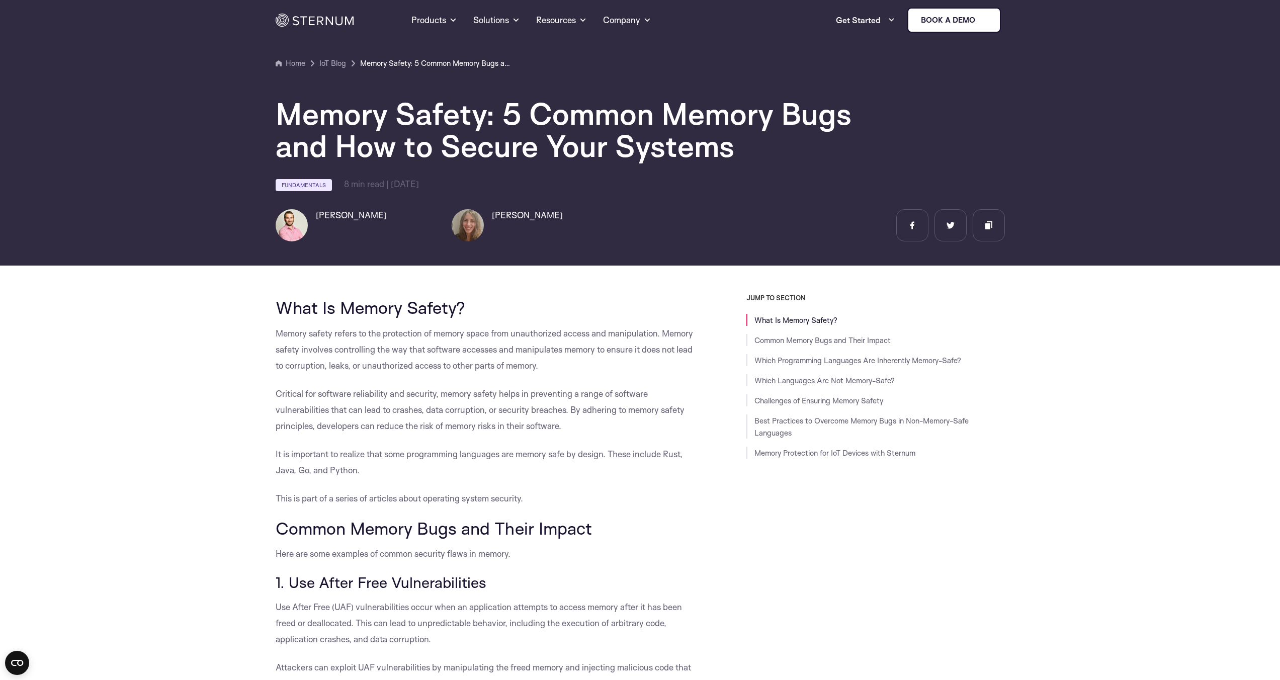
drag, startPoint x: 335, startPoint y: 357, endPoint x: 559, endPoint y: 416, distance: 231.4
click at [469, 366] on p "Memory safety refers to the protection of memory space from unauthorized access…" at bounding box center [488, 349] width 425 height 48
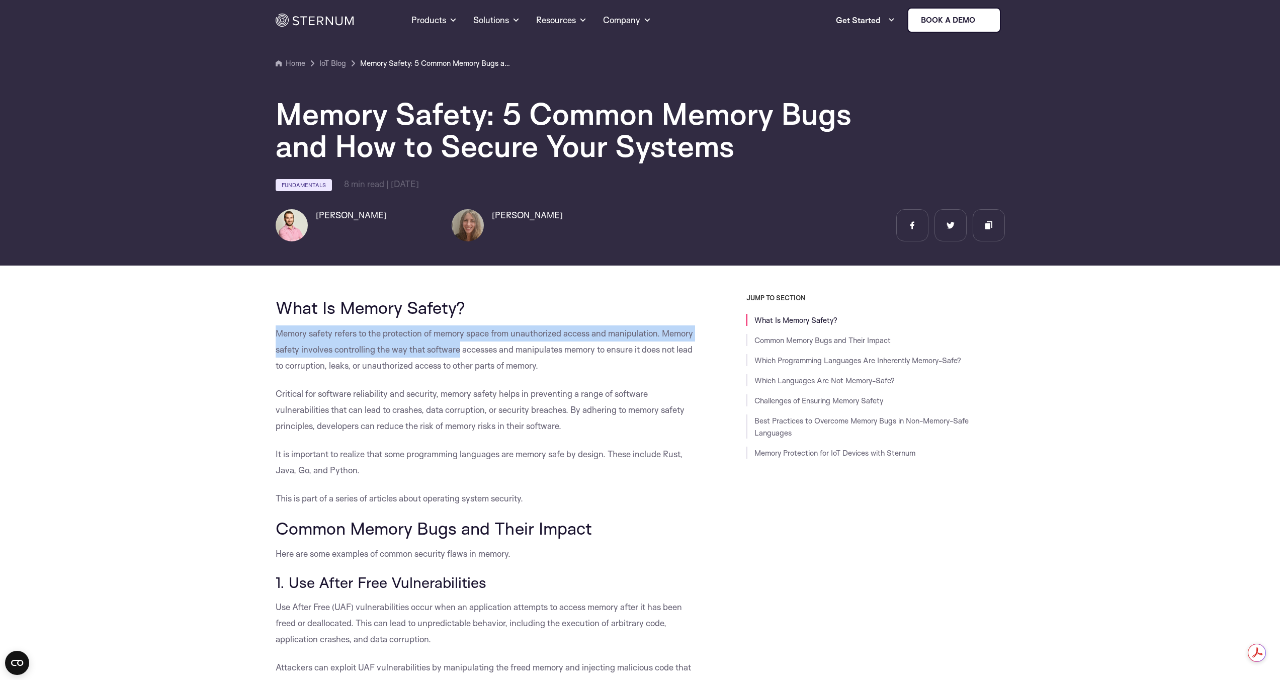
drag, startPoint x: 276, startPoint y: 332, endPoint x: 458, endPoint y: 345, distance: 183.0
click at [458, 345] on span "Memory safety refers to the protection of memory space from unauthorized access…" at bounding box center [484, 349] width 417 height 43
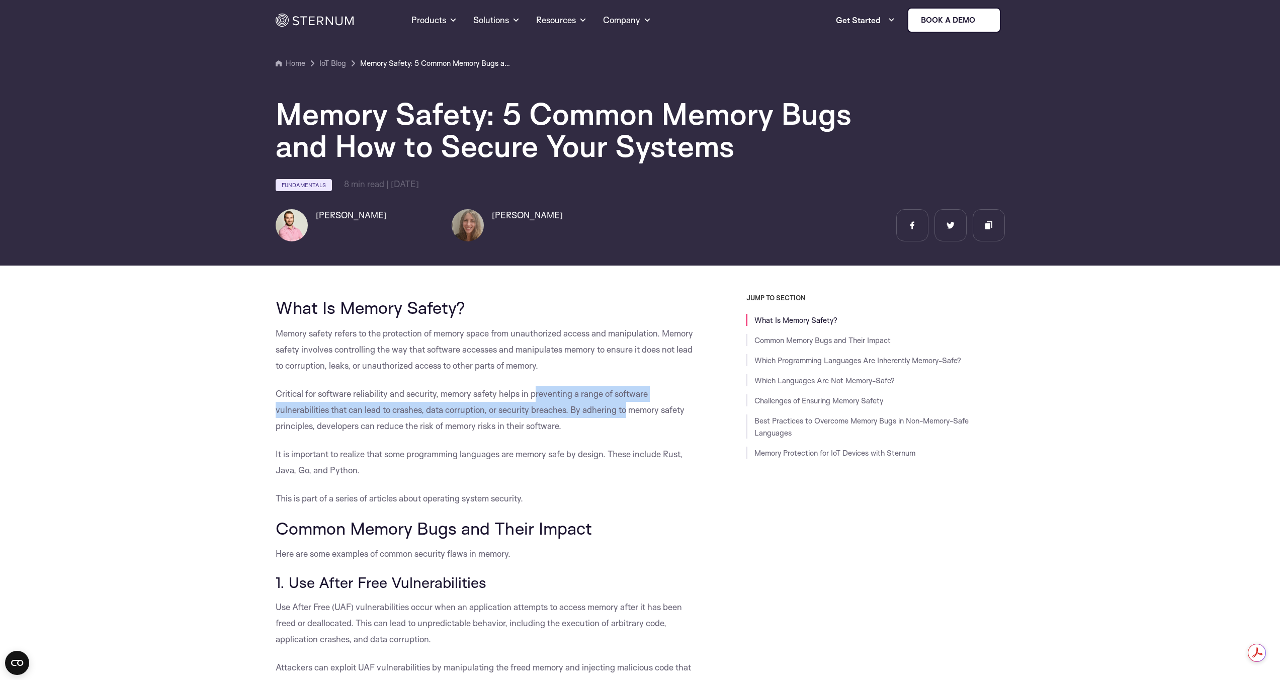
drag, startPoint x: 537, startPoint y: 397, endPoint x: 673, endPoint y: 468, distance: 153.9
click at [632, 418] on p "Critical for software reliability and security, memory safety helps in preventi…" at bounding box center [488, 410] width 425 height 48
click at [673, 469] on p "It is important to realize that some programming languages are memory safe by d…" at bounding box center [488, 462] width 425 height 32
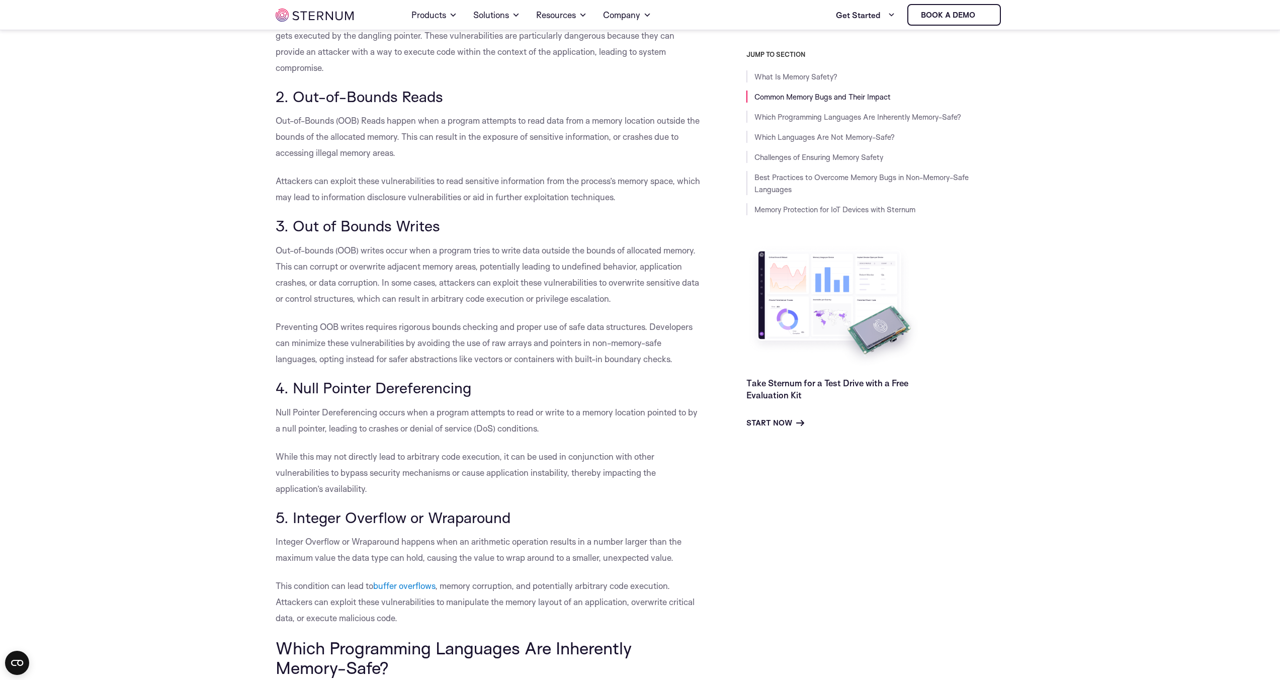
scroll to position [689, 0]
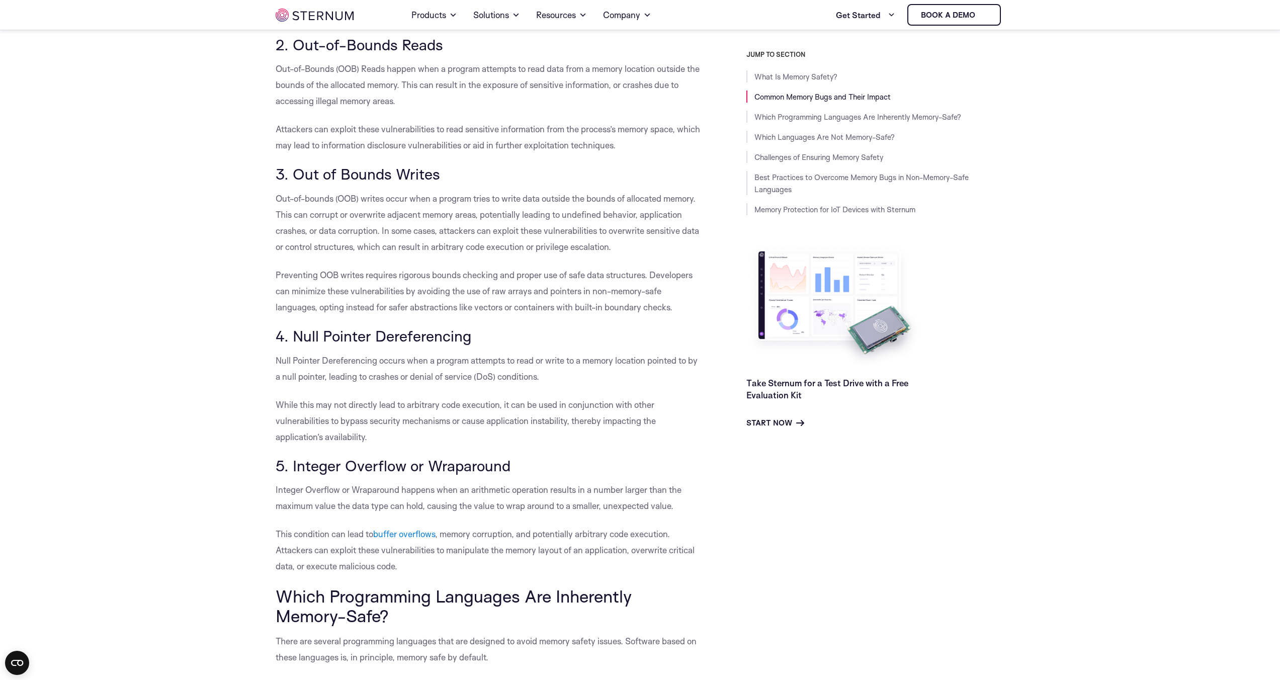
click at [531, 227] on span "Out-of-bounds (OOB) writes occur when a program tries to write data outside the…" at bounding box center [487, 222] width 423 height 59
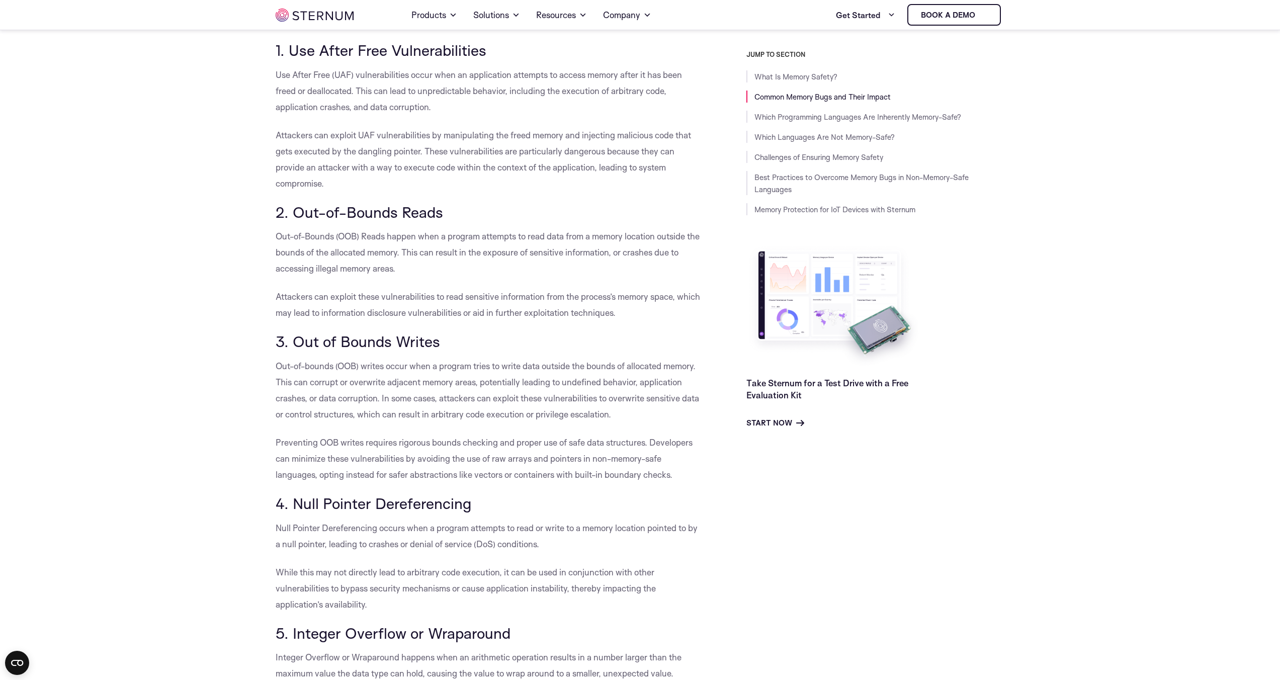
scroll to position [399, 0]
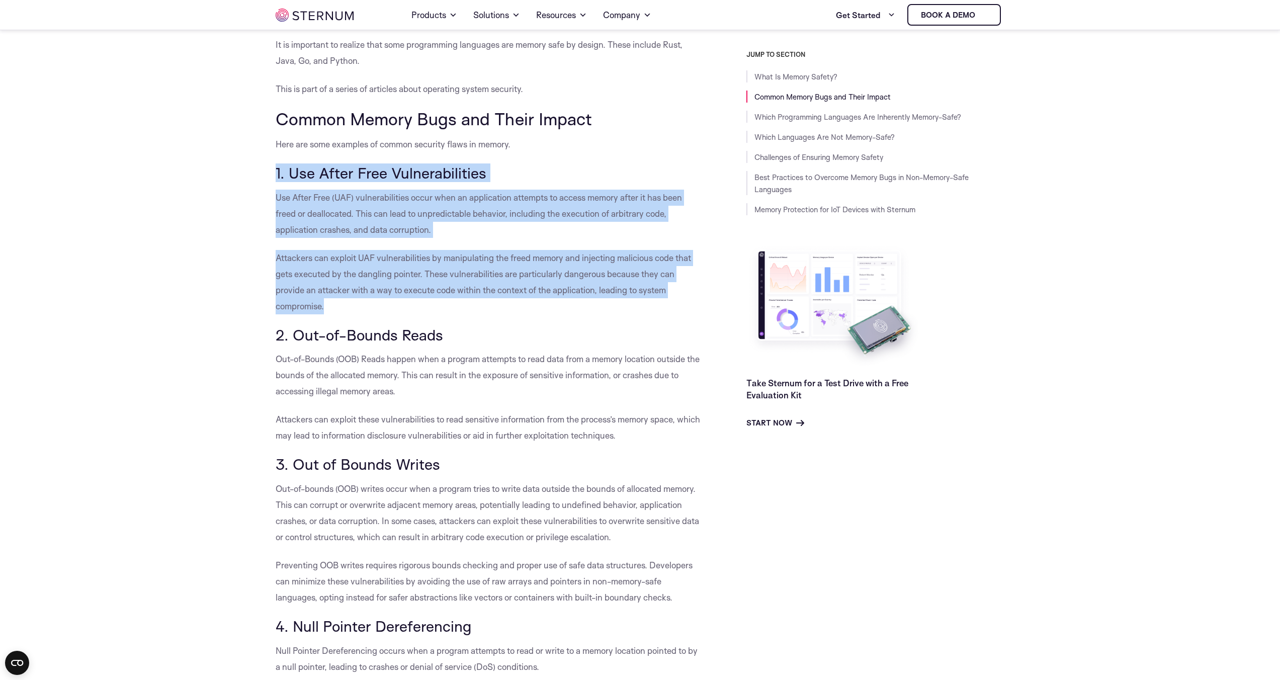
drag, startPoint x: 290, startPoint y: 178, endPoint x: 469, endPoint y: 303, distance: 218.5
copy div "1. Use After Free Vulnerabilities Use After Free (UAF) vulnerabilities occur wh…"
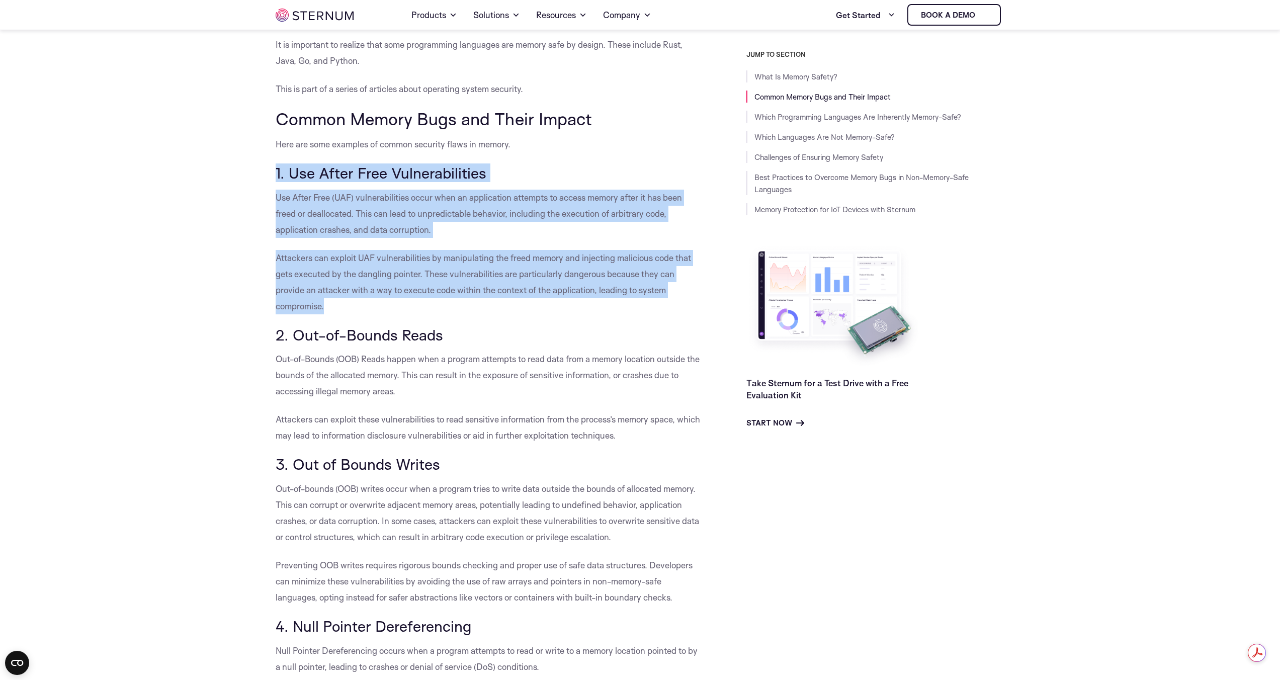
drag, startPoint x: 276, startPoint y: 171, endPoint x: 532, endPoint y: 303, distance: 288.1
copy div "1. Use After Free Vulnerabilities Use After Free (UAF) vulnerabilities occur wh…"
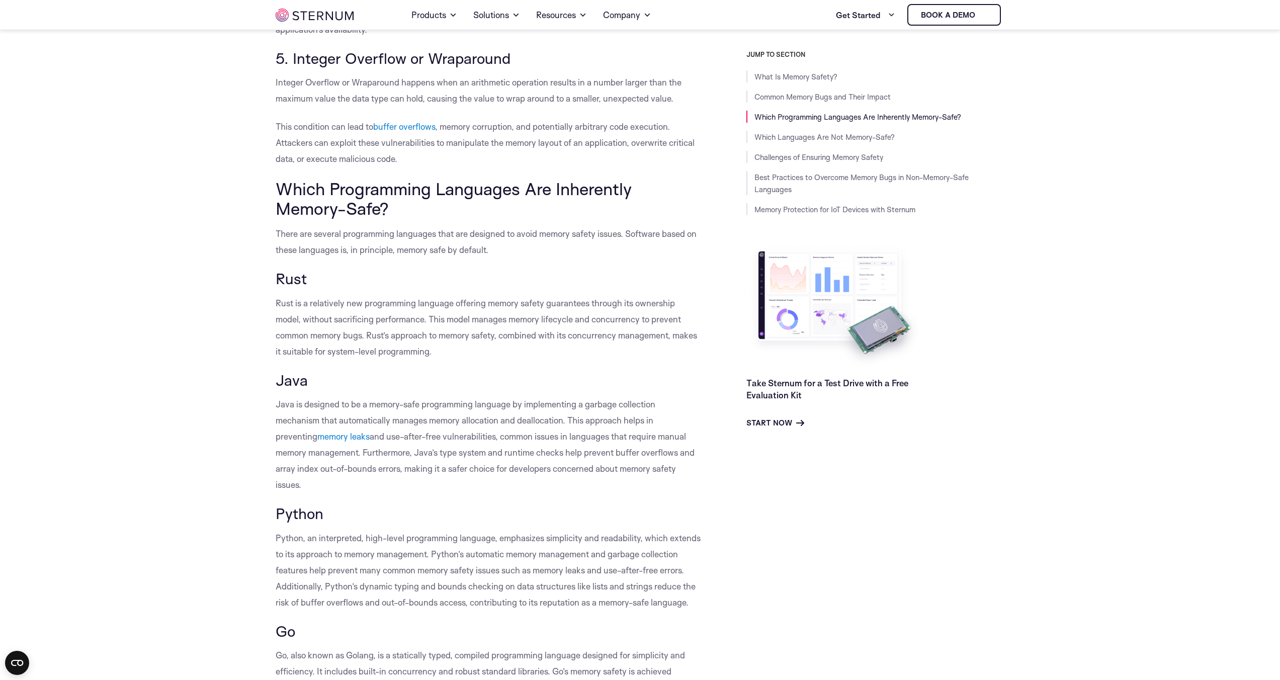
scroll to position [1138, 0]
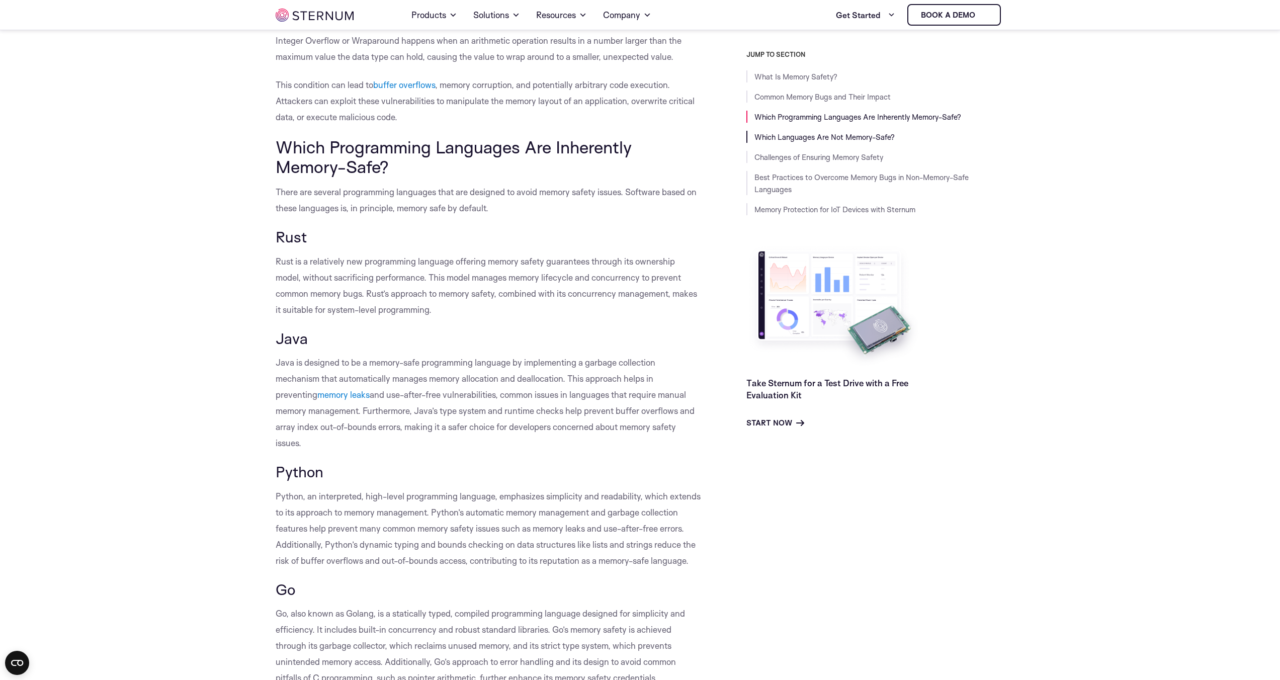
click at [820, 140] on link "Which Languages Are Not Memory-Safe?" at bounding box center [824, 137] width 140 height 10
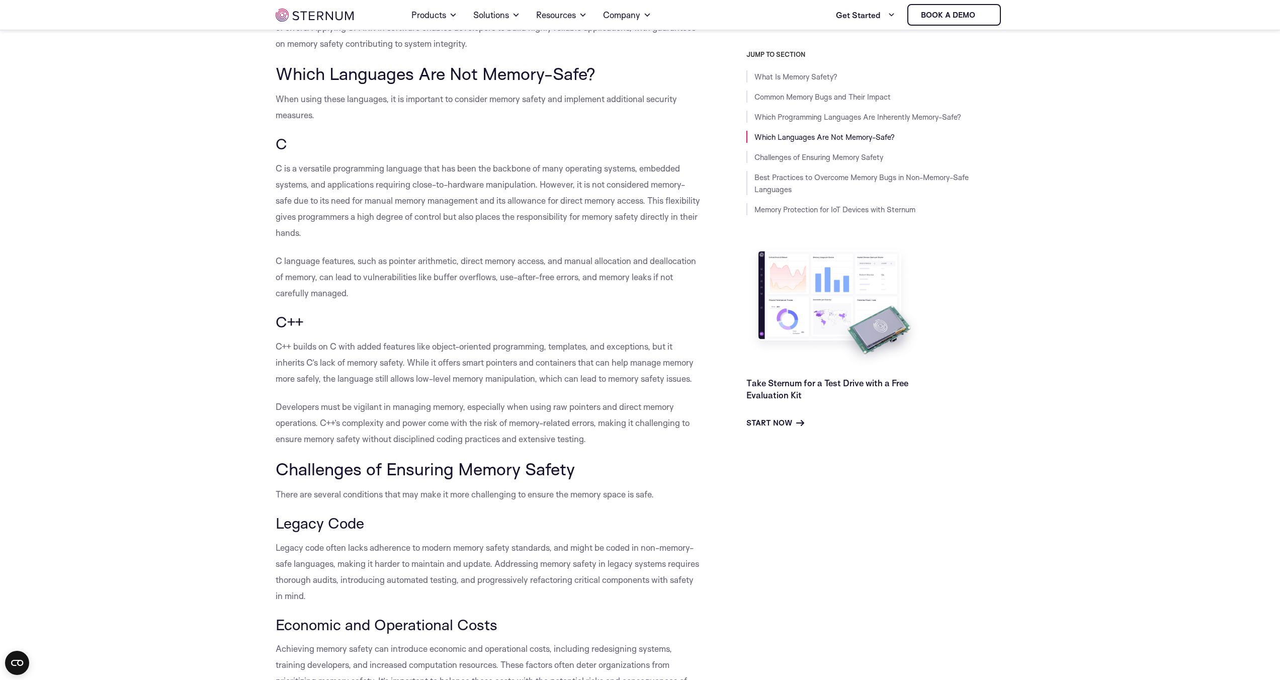
scroll to position [2081, 0]
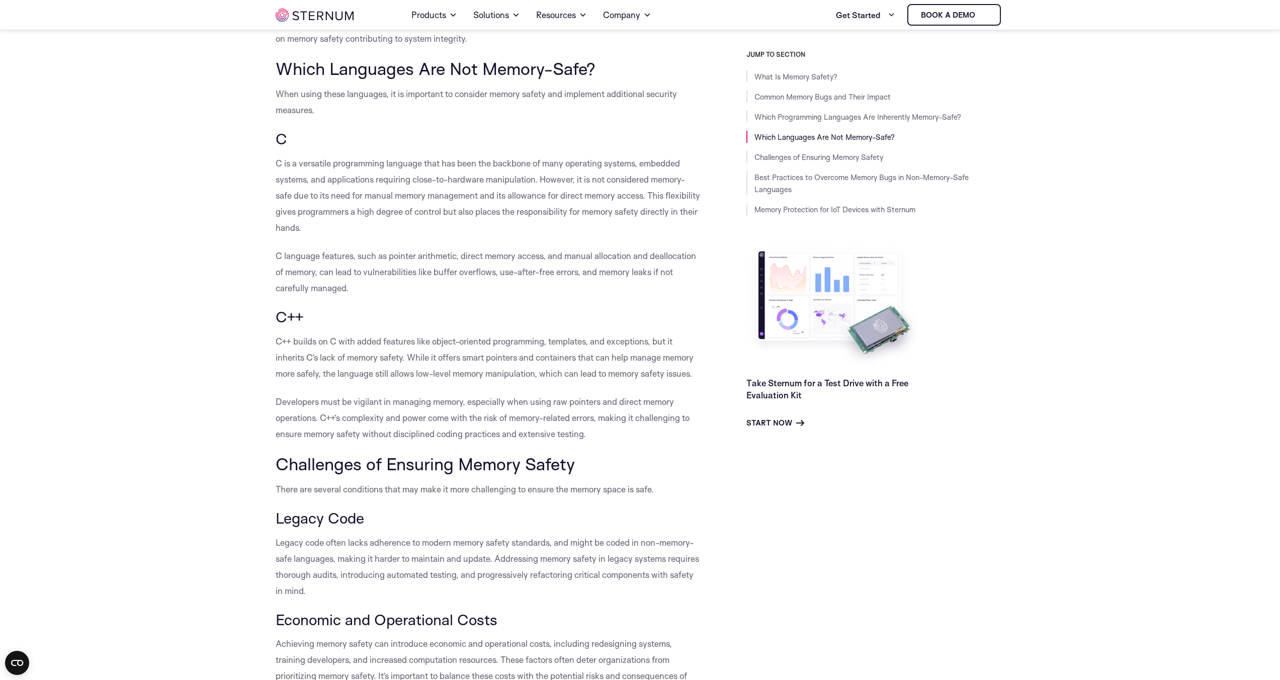
drag, startPoint x: 346, startPoint y: 329, endPoint x: 488, endPoint y: 337, distance: 141.5
click at [488, 337] on span "C++ builds on C with added features like object-oriented programming, templates…" at bounding box center [485, 357] width 418 height 43
drag, startPoint x: 456, startPoint y: 339, endPoint x: 556, endPoint y: 343, distance: 100.7
click at [556, 343] on span "C++ builds on C with added features like object-oriented programming, templates…" at bounding box center [485, 357] width 418 height 43
click at [580, 360] on span "C++ builds on C with added features like object-oriented programming, templates…" at bounding box center [485, 357] width 418 height 43
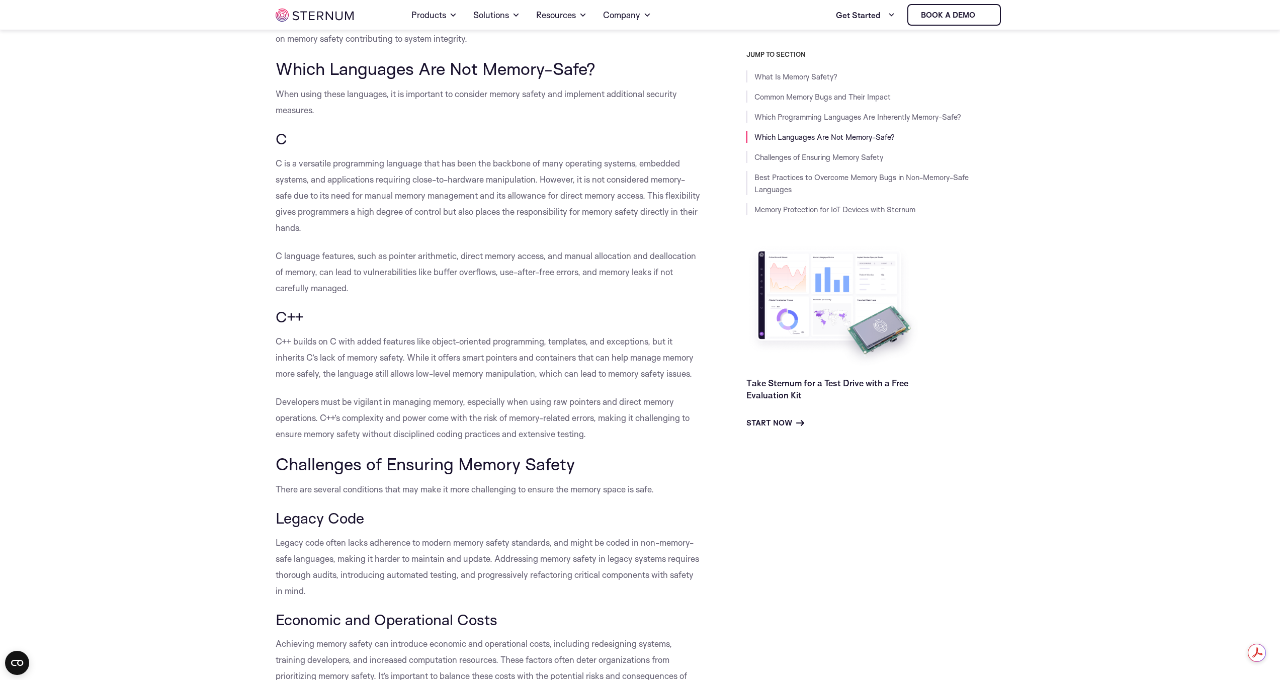
scroll to position [0, 0]
click at [798, 159] on link "Challenges of Ensuring Memory Safety" at bounding box center [818, 157] width 129 height 10
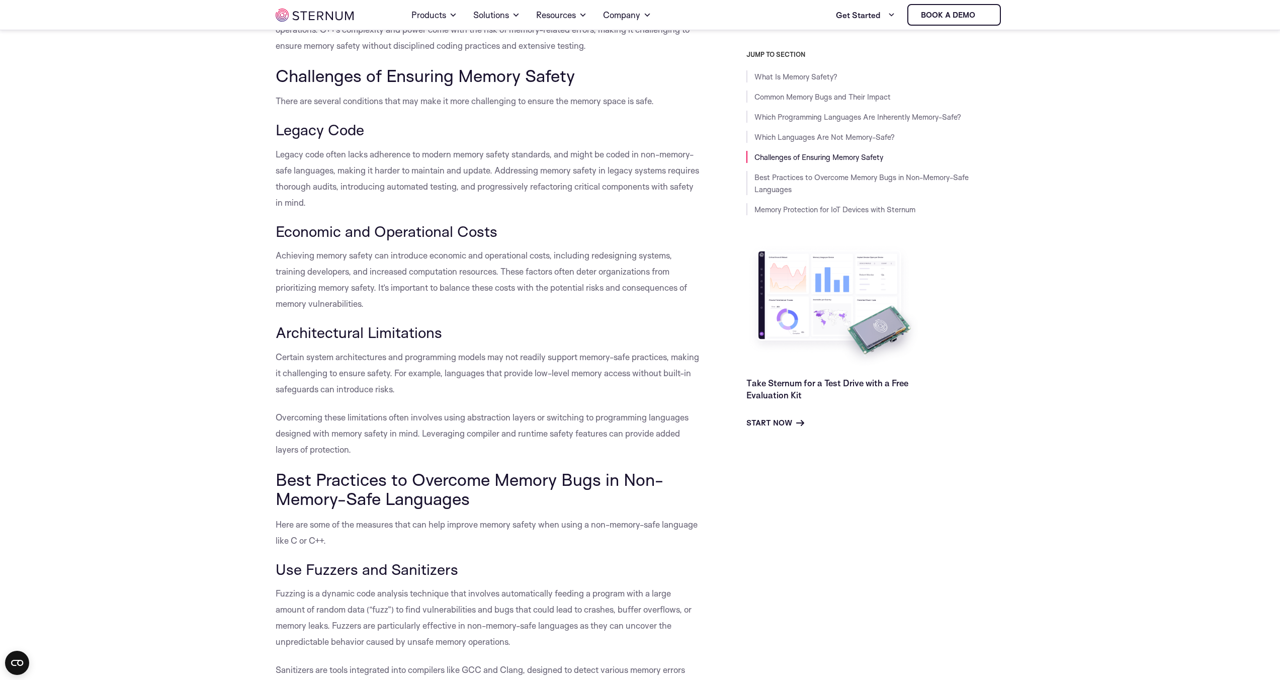
scroll to position [2477, 0]
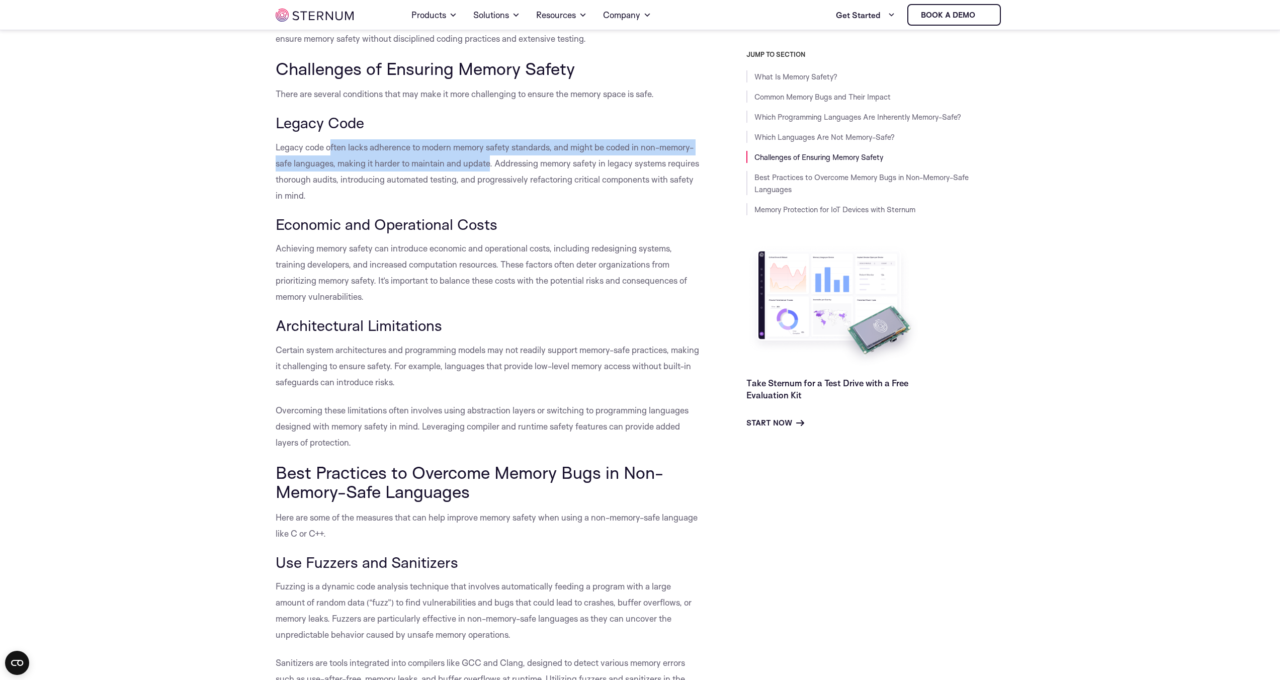
drag, startPoint x: 330, startPoint y: 131, endPoint x: 489, endPoint y: 142, distance: 159.3
click at [489, 142] on span "Legacy code often lacks adherence to modern memory safety standards, and might …" at bounding box center [487, 171] width 423 height 59
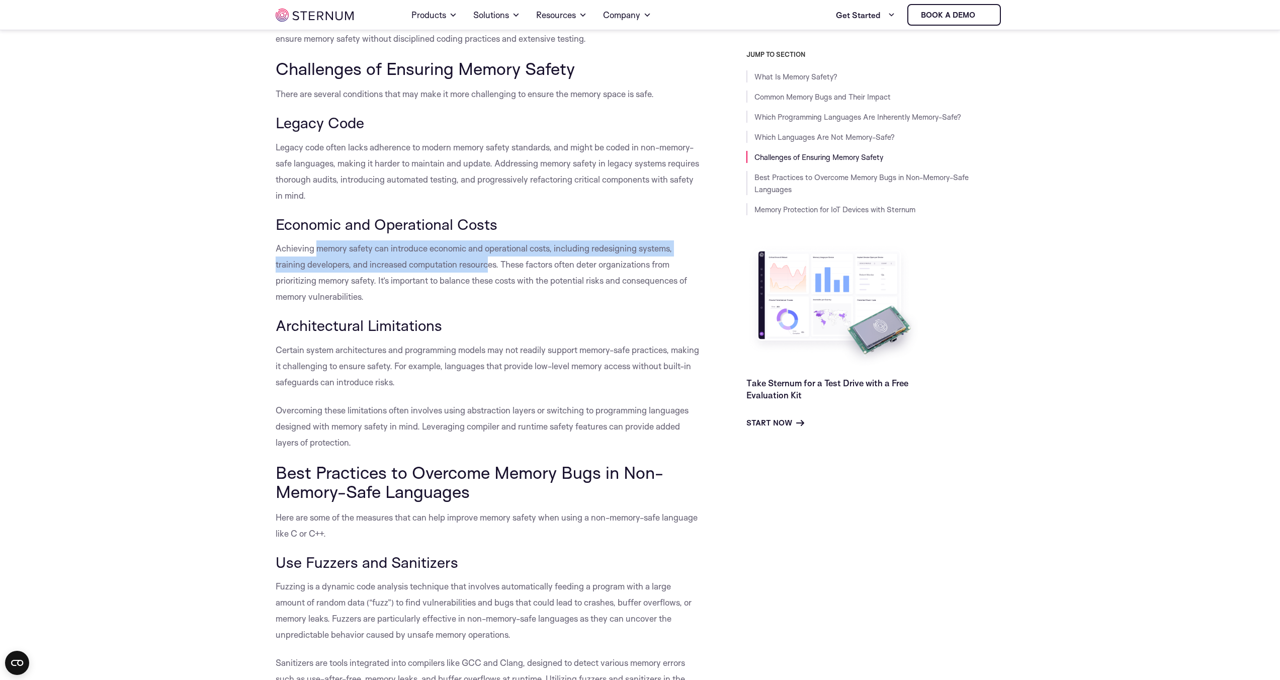
drag, startPoint x: 465, startPoint y: 240, endPoint x: 488, endPoint y: 243, distance: 23.3
click at [488, 243] on span "Achieving memory safety can introduce economic and operational costs, including…" at bounding box center [481, 272] width 411 height 59
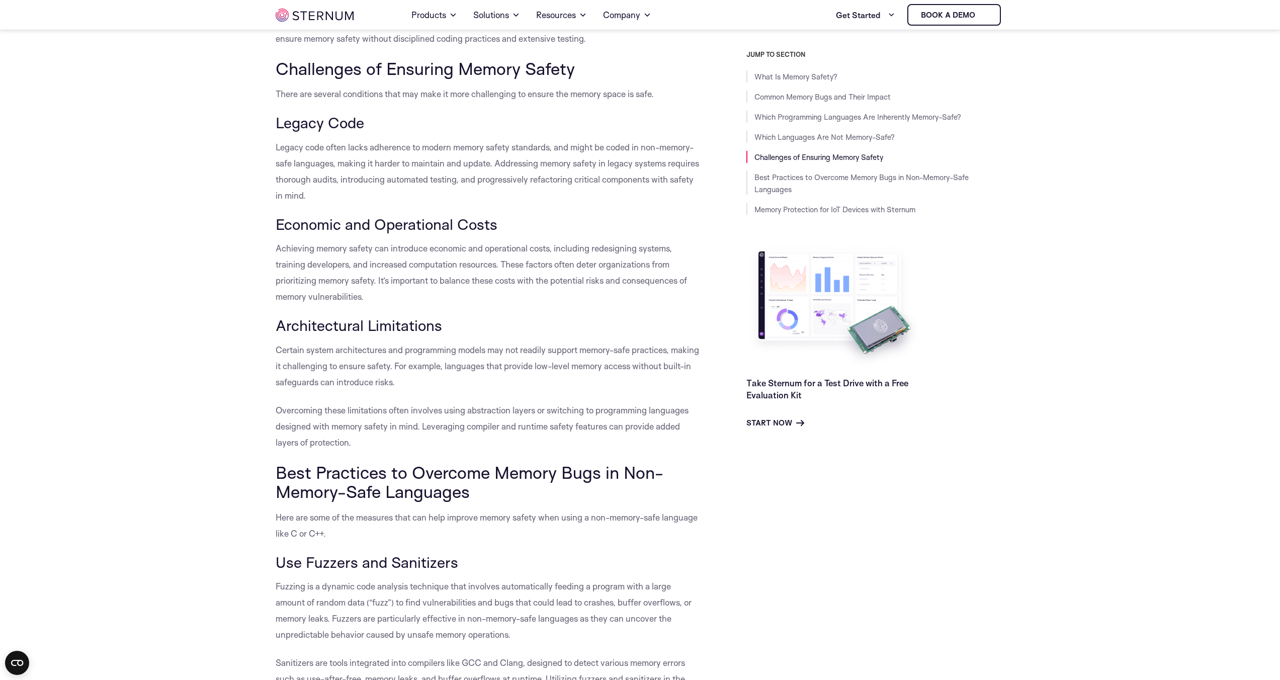
click at [483, 280] on p "Achieving memory safety can introduce economic and operational costs, including…" at bounding box center [488, 272] width 425 height 64
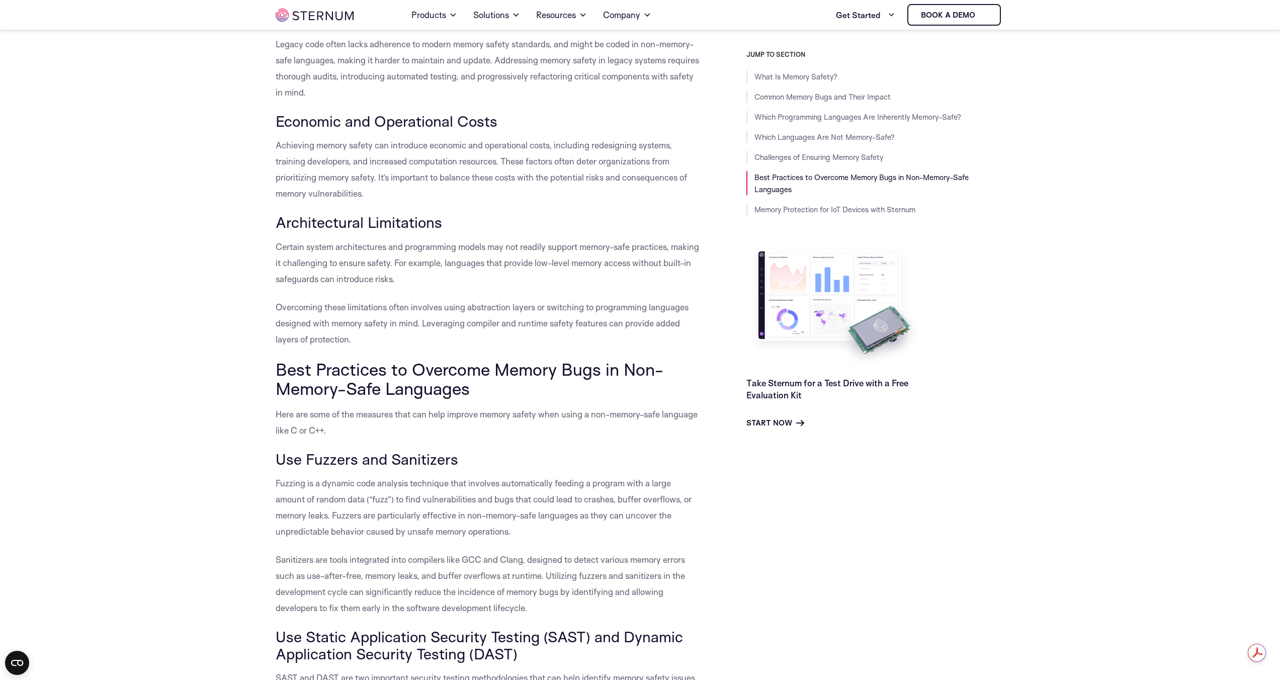
scroll to position [2752, 0]
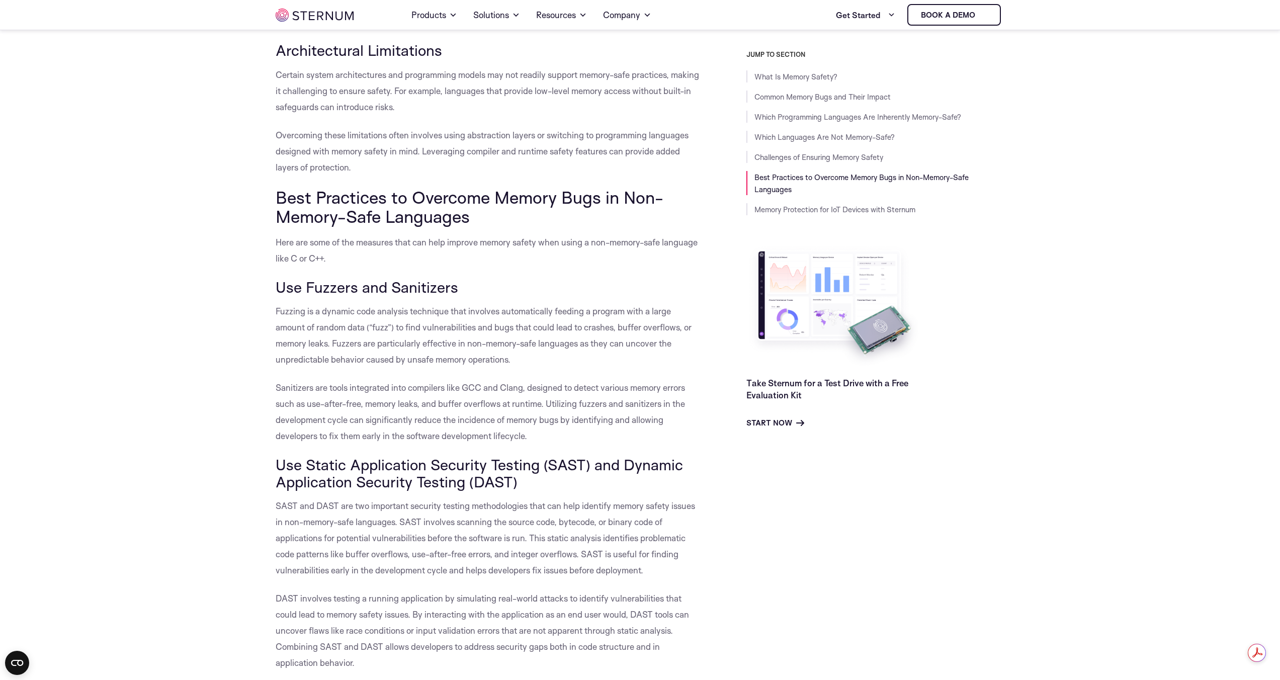
drag, startPoint x: 398, startPoint y: 453, endPoint x: 608, endPoint y: 465, distance: 211.0
click at [608, 465] on h3 "Use Static Application Security Testing (SAST) and Dynamic Application Security…" at bounding box center [488, 473] width 425 height 34
click at [601, 533] on span "SAST and DAST are two important security testing methodologies that can help id…" at bounding box center [485, 537] width 419 height 75
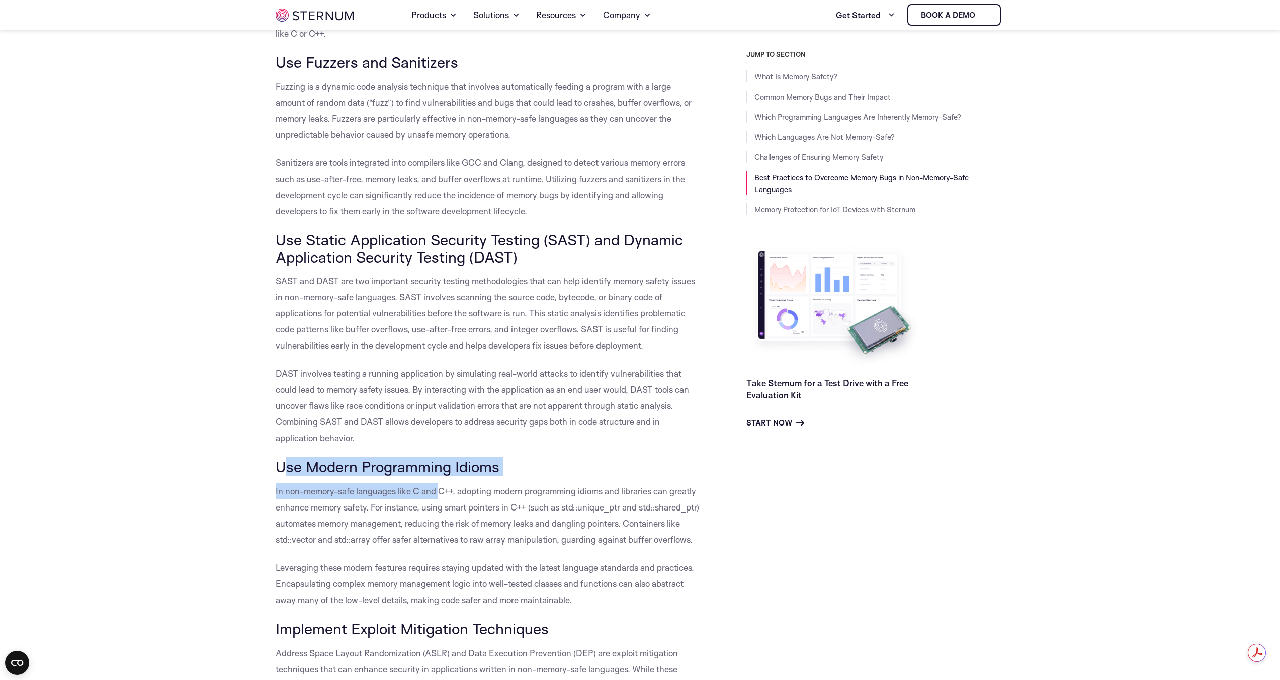
drag, startPoint x: 284, startPoint y: 454, endPoint x: 440, endPoint y: 469, distance: 156.6
click at [517, 507] on span "In non-memory-safe languages like C and C++, adopting modern programming idioms…" at bounding box center [487, 515] width 423 height 59
